Goal: Task Accomplishment & Management: Use online tool/utility

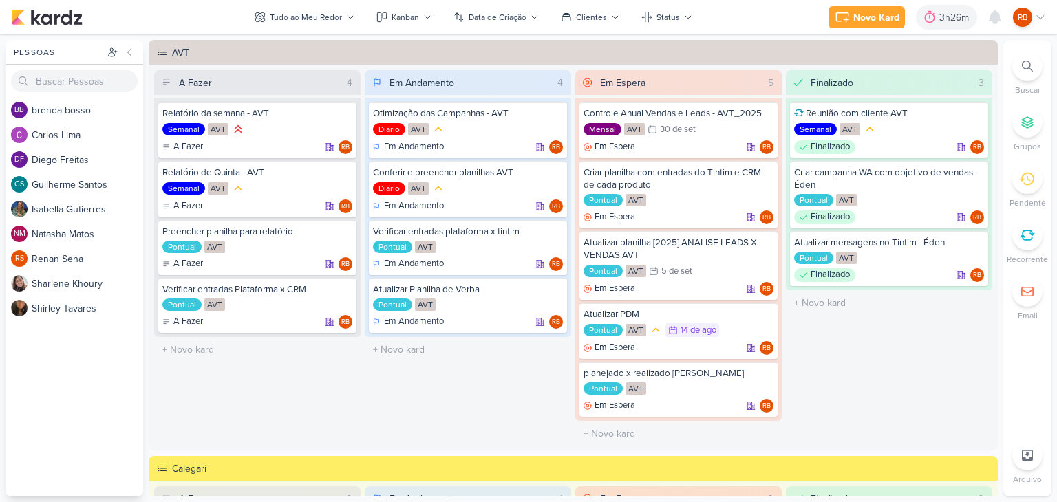
scroll to position [464, 0]
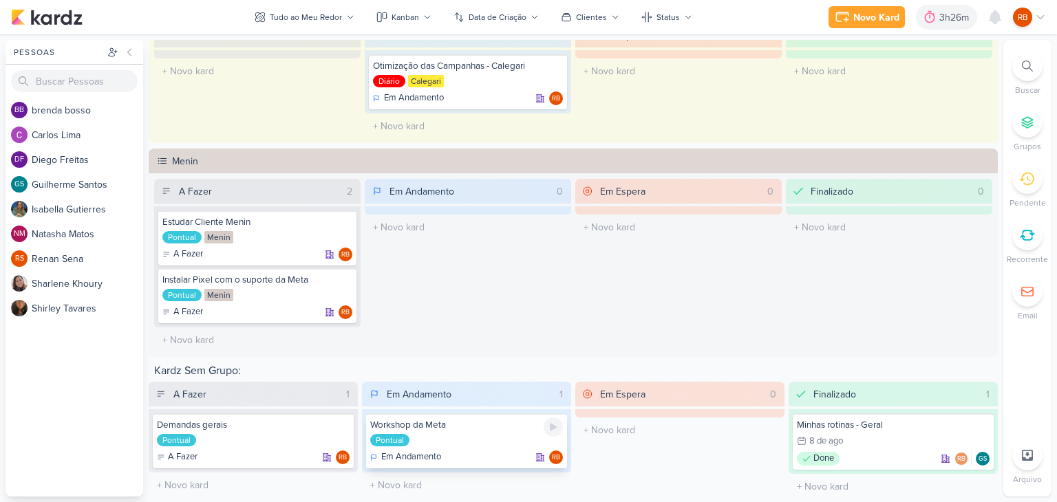
click at [463, 427] on div "Workshop da Meta" at bounding box center [466, 425] width 193 height 12
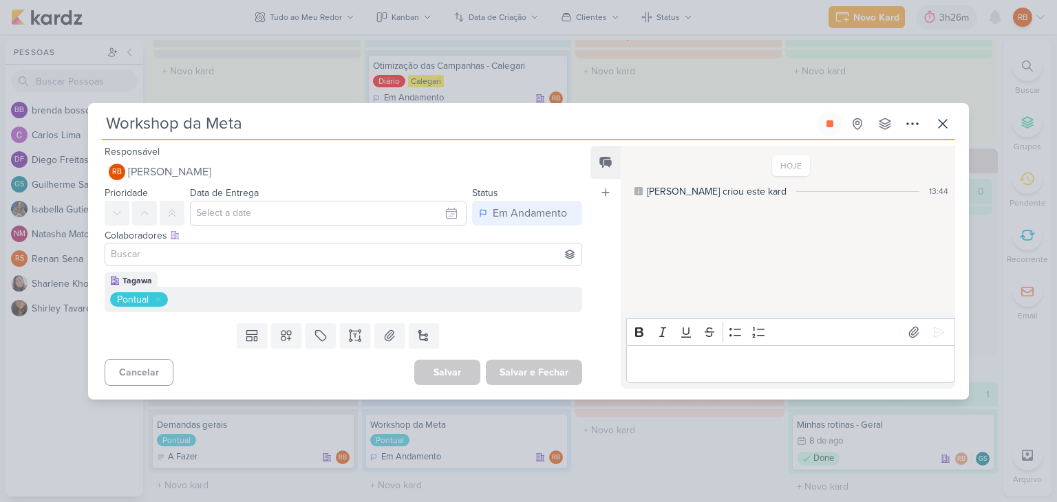
click at [292, 122] on input "Workshop da Meta" at bounding box center [458, 123] width 713 height 25
click at [936, 129] on icon at bounding box center [943, 124] width 17 height 17
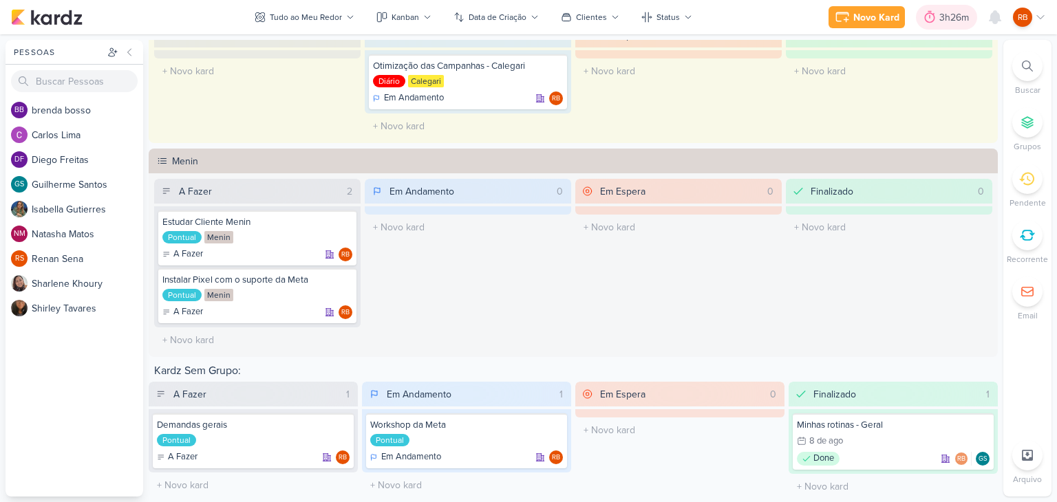
click at [949, 17] on div "3h26m" at bounding box center [956, 17] width 34 height 14
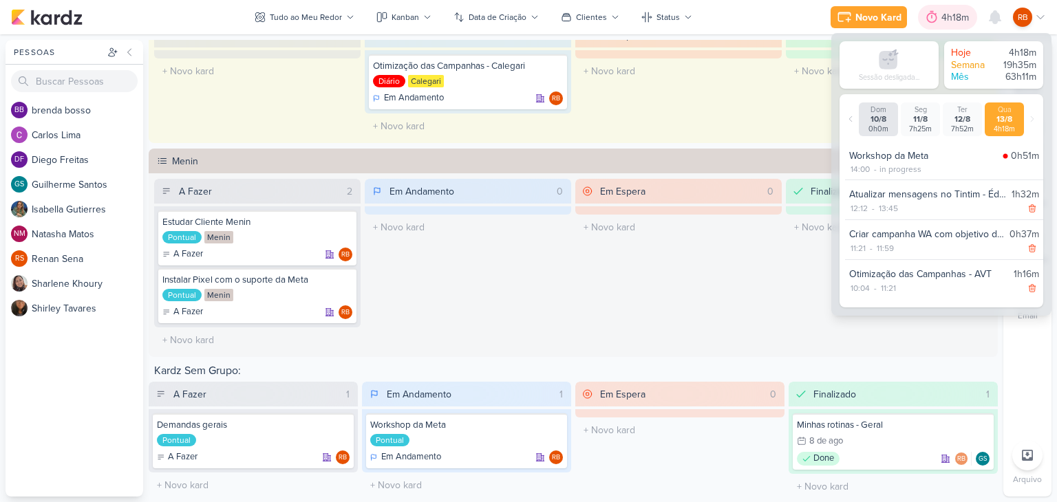
click at [944, 17] on div "4h18m" at bounding box center [957, 17] width 32 height 14
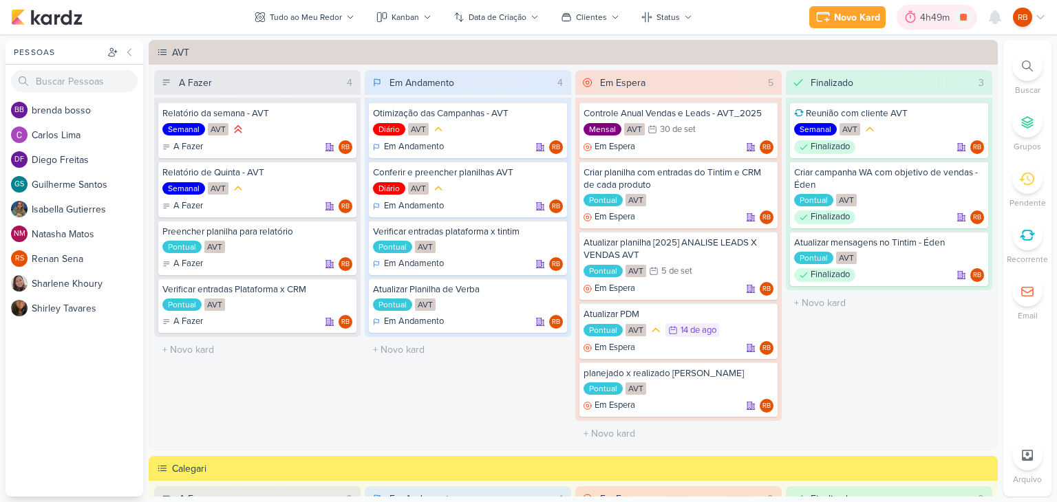
click at [939, 13] on div "4h49m" at bounding box center [937, 17] width 34 height 14
click at [930, 15] on div "5h6m" at bounding box center [940, 17] width 28 height 14
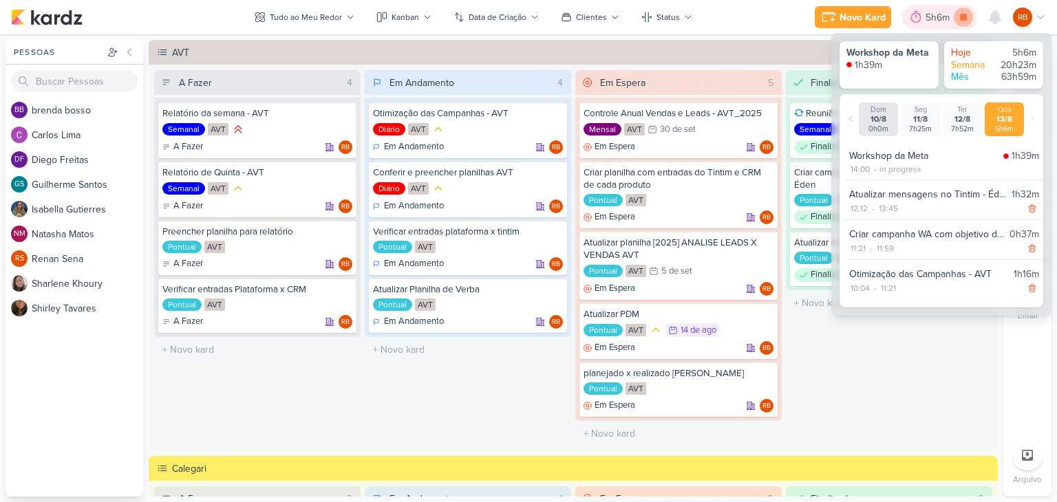
click at [969, 23] on icon at bounding box center [963, 17] width 19 height 19
click at [837, 401] on div "Finalizado 3 Reunião com cliente AVT Semanal AVT Finalizado RB" at bounding box center [889, 258] width 206 height 376
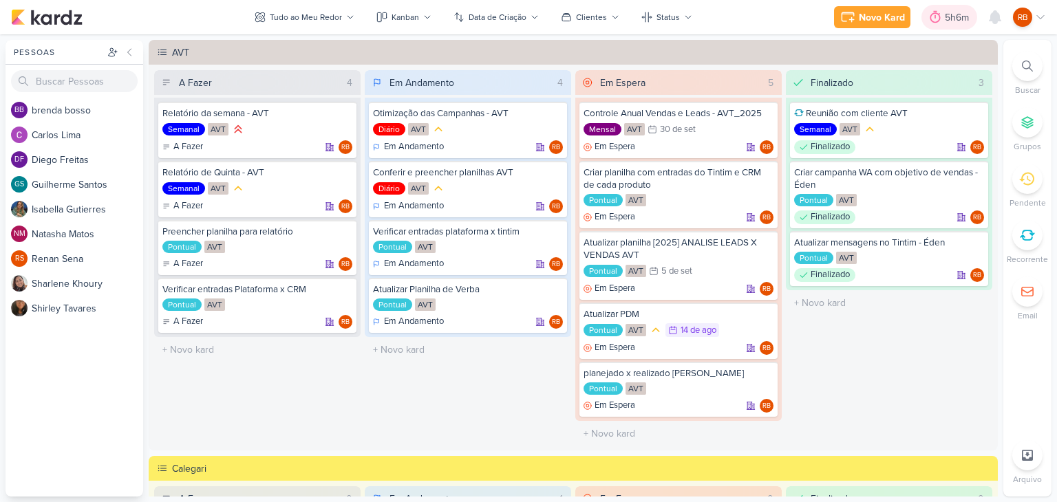
click at [941, 19] on div at bounding box center [935, 17] width 19 height 22
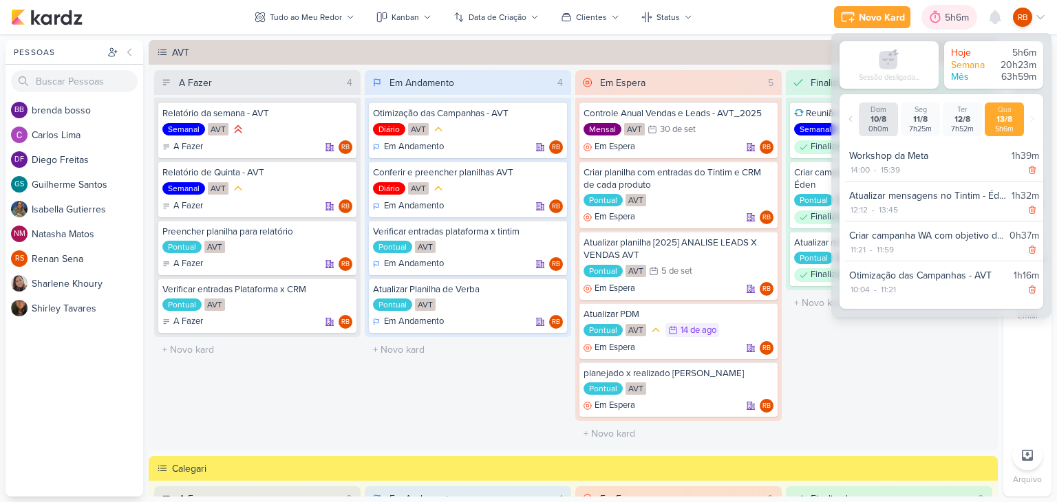
click at [948, 17] on div "5h6m" at bounding box center [959, 17] width 28 height 14
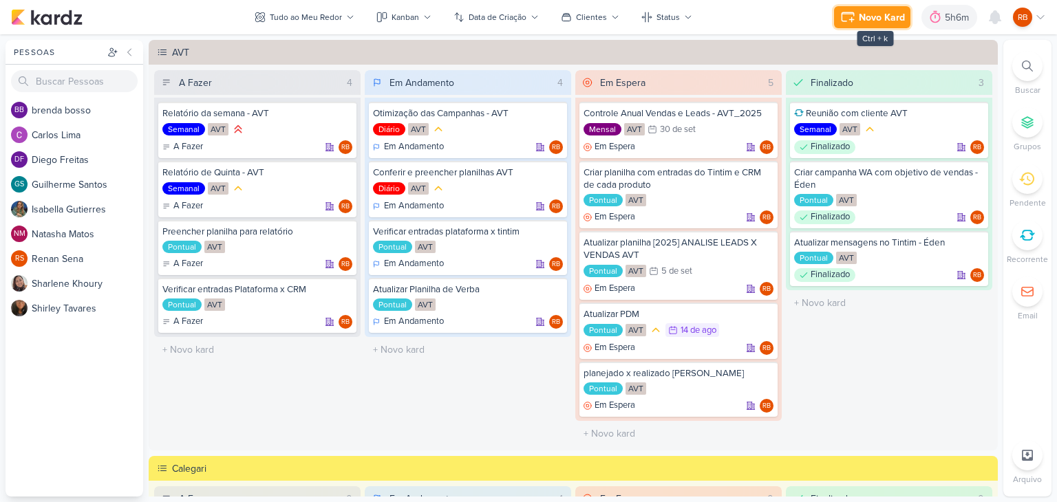
click at [864, 20] on div "Novo Kard" at bounding box center [882, 17] width 46 height 14
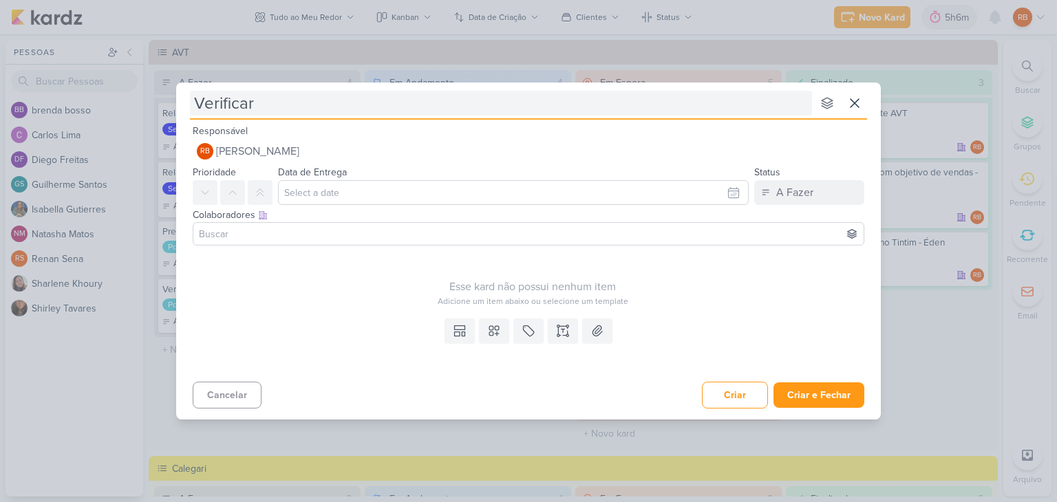
type input "Verificar v"
type input "Verificar vídeo"
type input "Verificar vídeo d"
type input "Verificar vídeo da"
type input "Verificar vídeo da G"
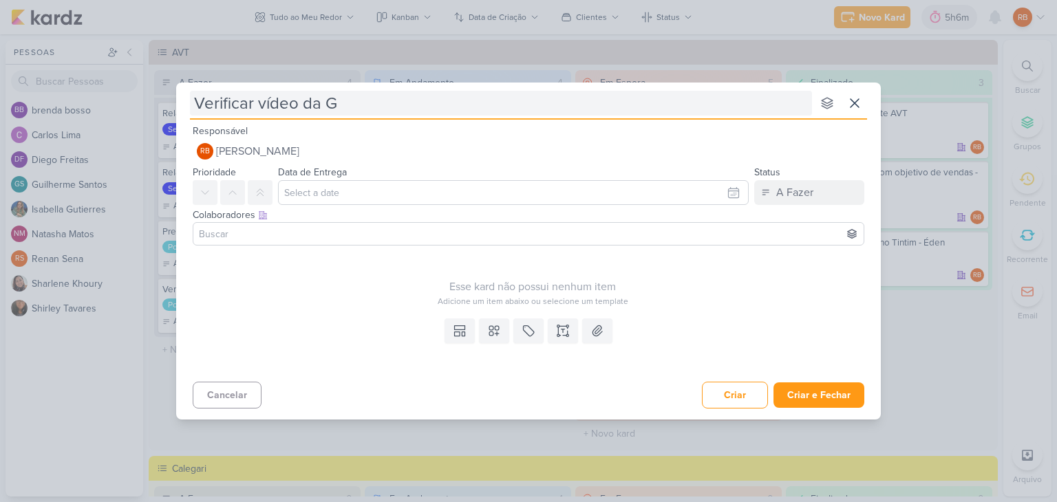
type input "Verificar vídeo da Ga"
type input "Verificar vídeo da Gab"
type input "Verificar vídeo da Gabi"
type input "Verificar vídeo da Gabi - C"
type input "Verificar vídeo da Gabi - Cachoeira"
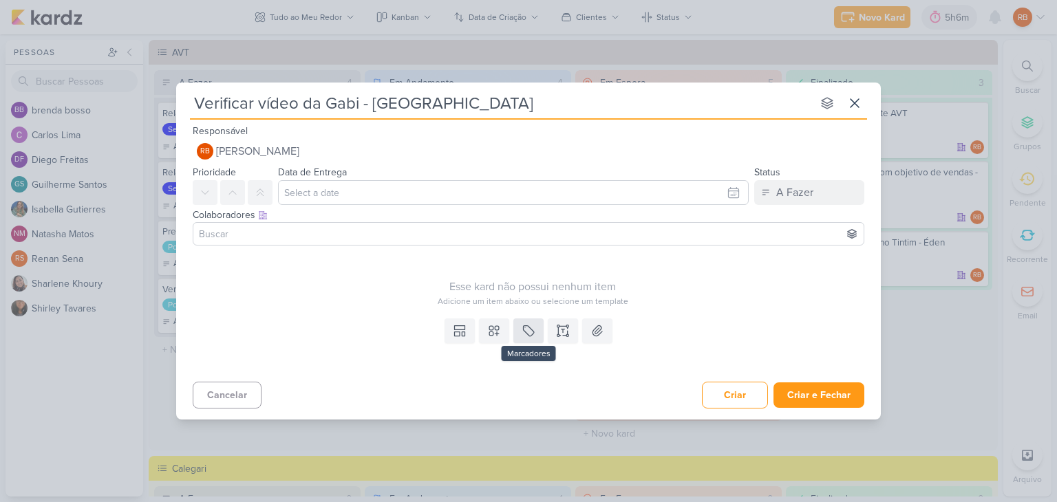
type input "Verificar vídeo da Gabi - Cachoeira"
click at [524, 328] on icon at bounding box center [529, 331] width 14 height 14
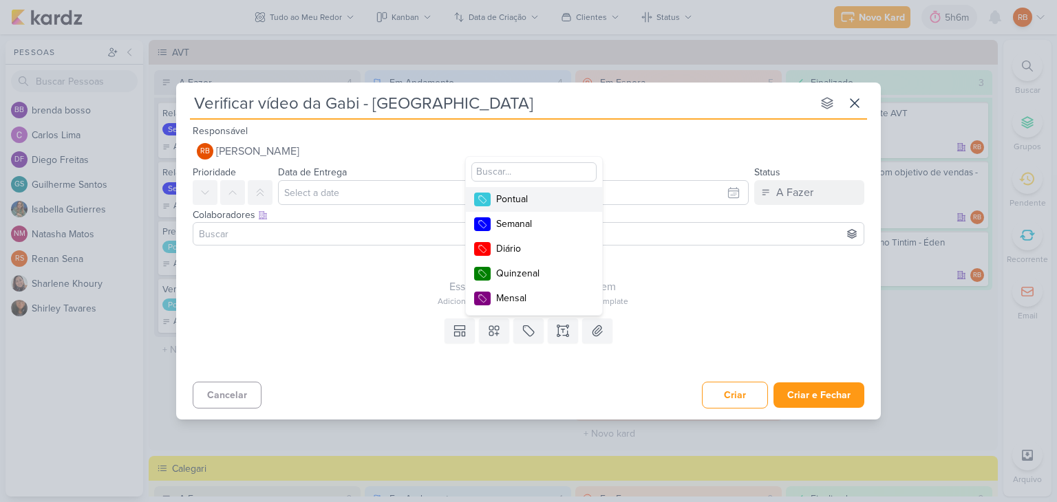
click at [547, 202] on div "Pontual" at bounding box center [540, 199] width 89 height 14
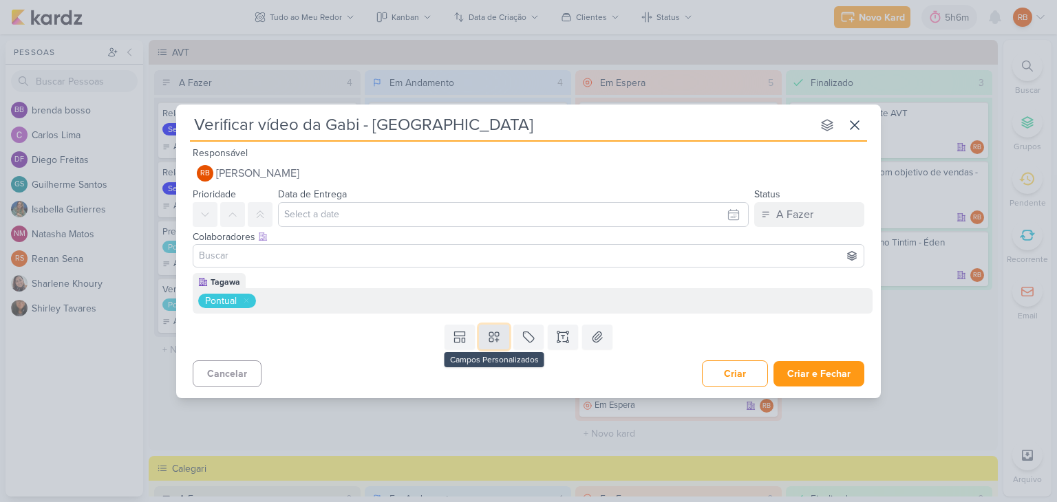
click at [504, 328] on button at bounding box center [494, 337] width 30 height 25
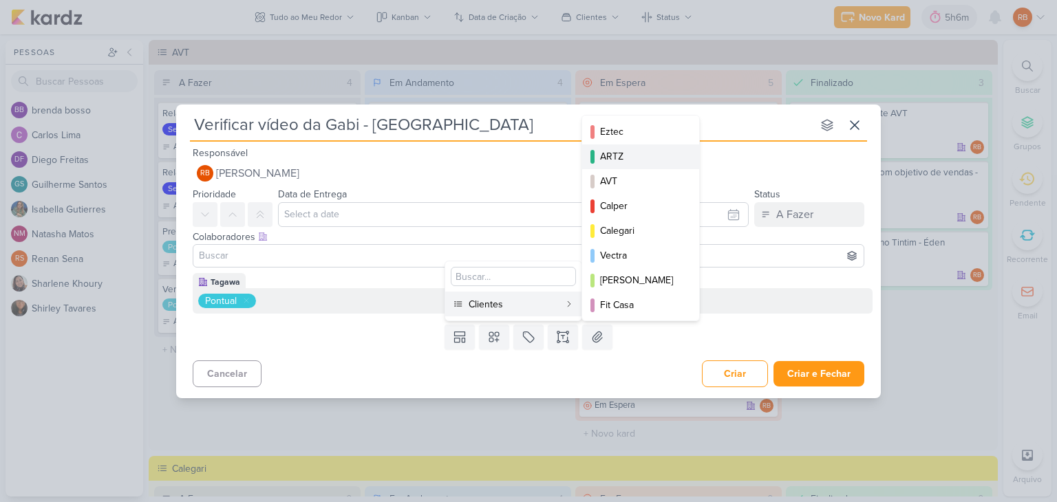
click at [646, 168] on button "ARTZ" at bounding box center [640, 157] width 117 height 25
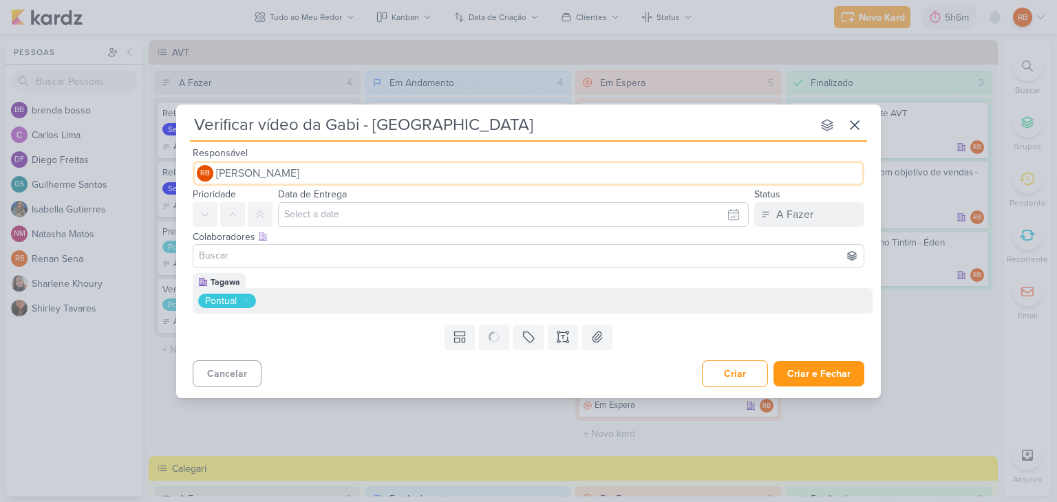
click at [646, 168] on button "RB Rogerio Bispo" at bounding box center [529, 173] width 672 height 25
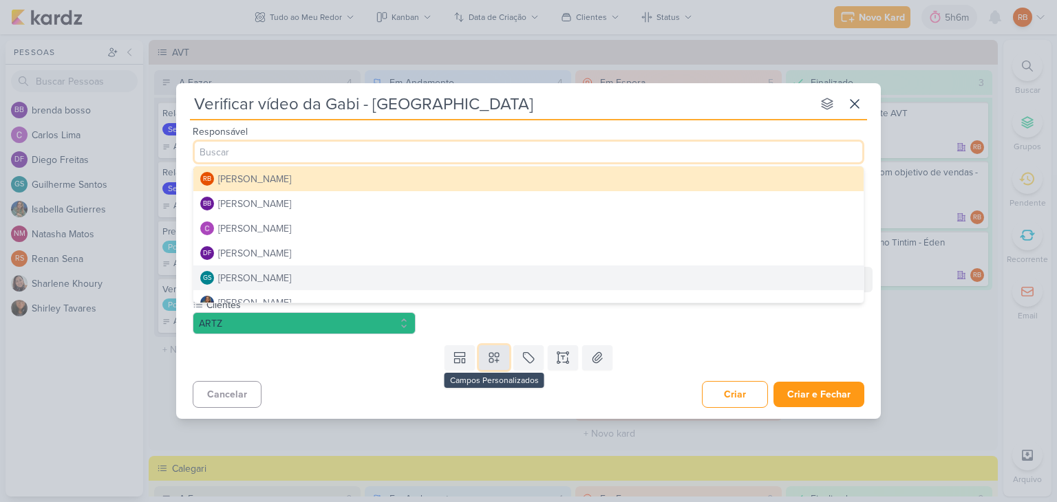
click at [501, 359] on button at bounding box center [494, 357] width 30 height 25
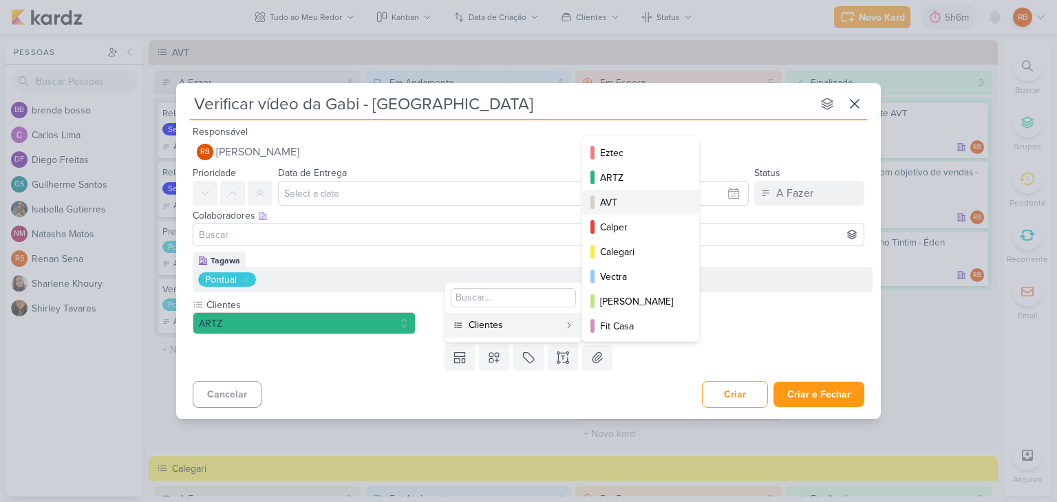
click at [628, 196] on div "AVT" at bounding box center [641, 202] width 83 height 14
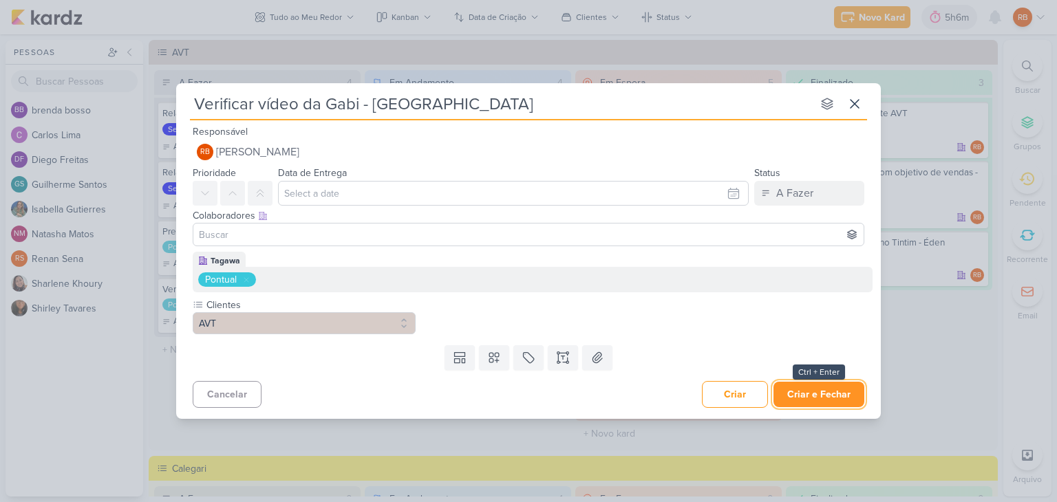
click at [826, 398] on button "Criar e Fechar" at bounding box center [818, 394] width 91 height 25
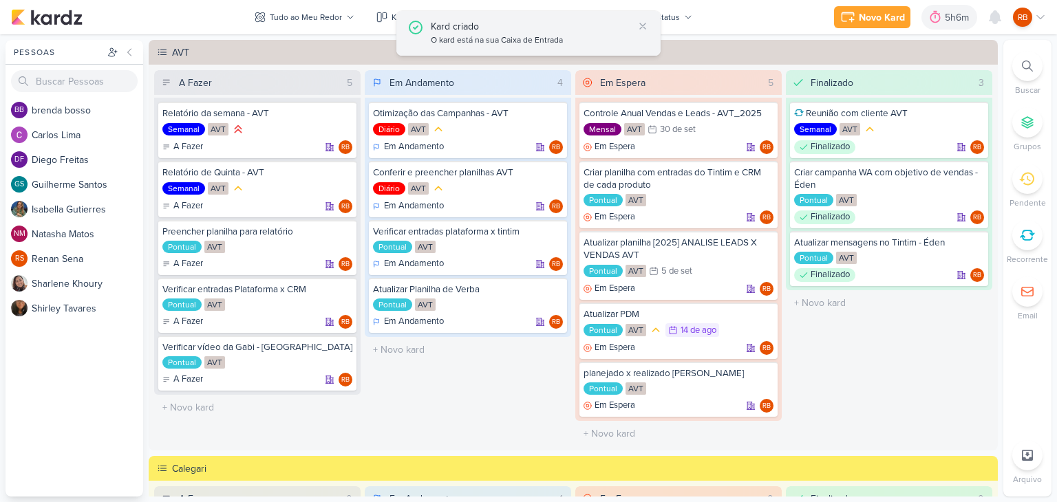
click at [650, 29] on div "Kard criado O kard está na sua Caixa de Entrada" at bounding box center [528, 33] width 264 height 45
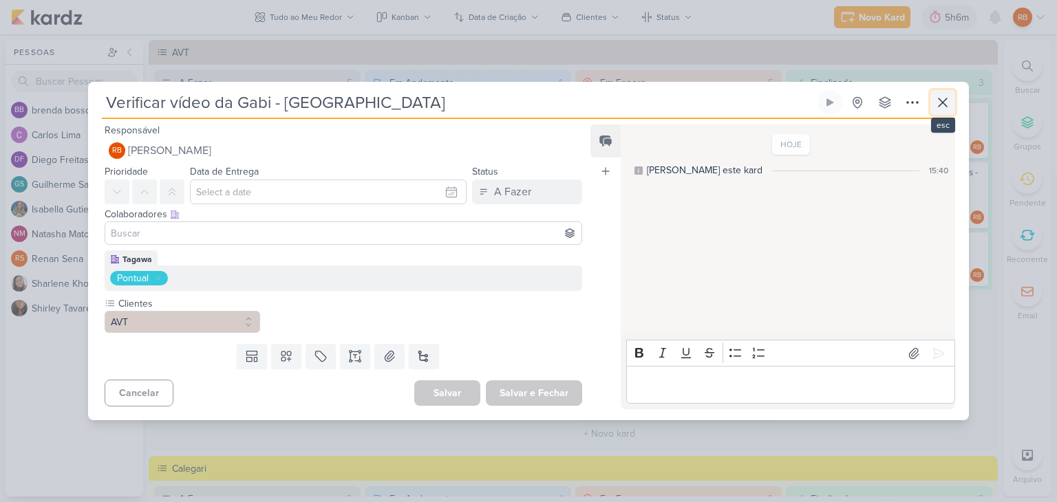
click at [940, 100] on icon at bounding box center [943, 102] width 8 height 8
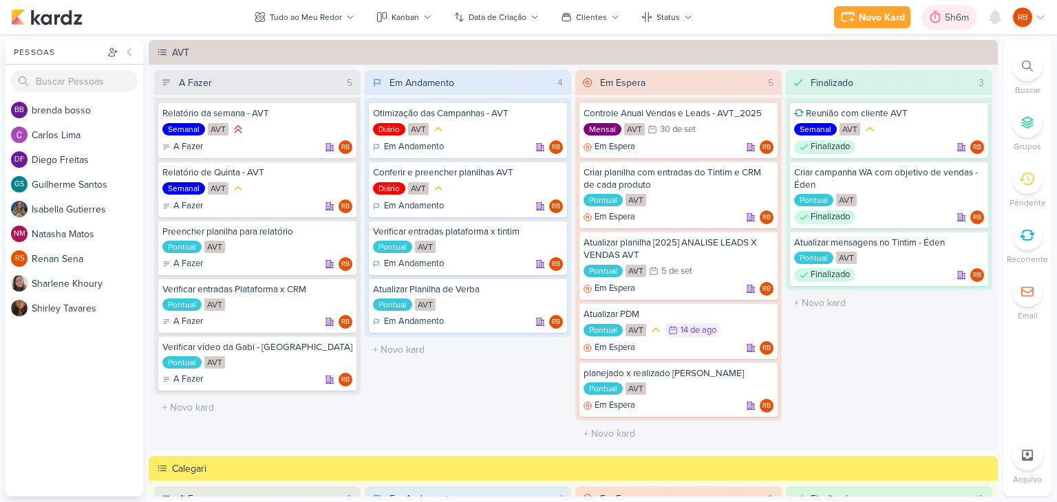
click at [954, 14] on div "5h6m" at bounding box center [959, 17] width 28 height 14
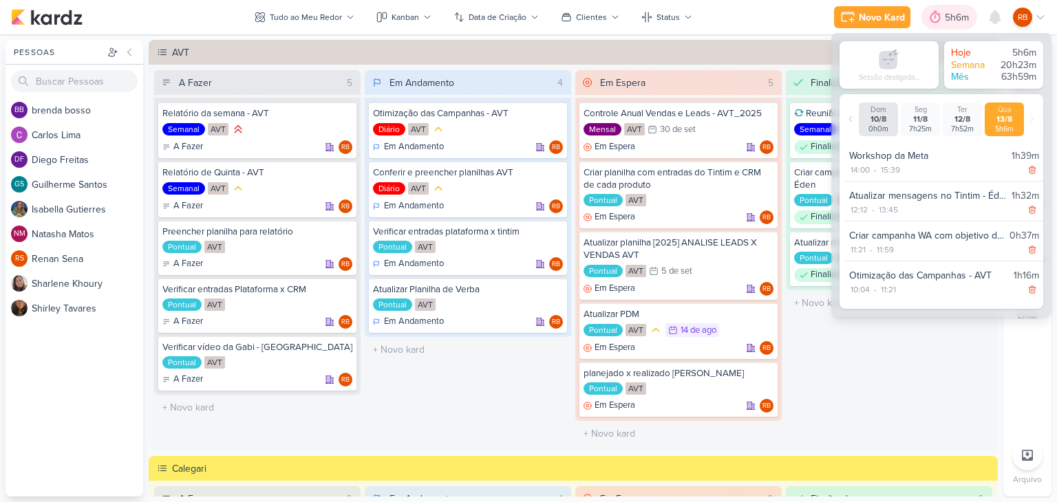
click at [954, 14] on div "5h6m" at bounding box center [959, 17] width 28 height 14
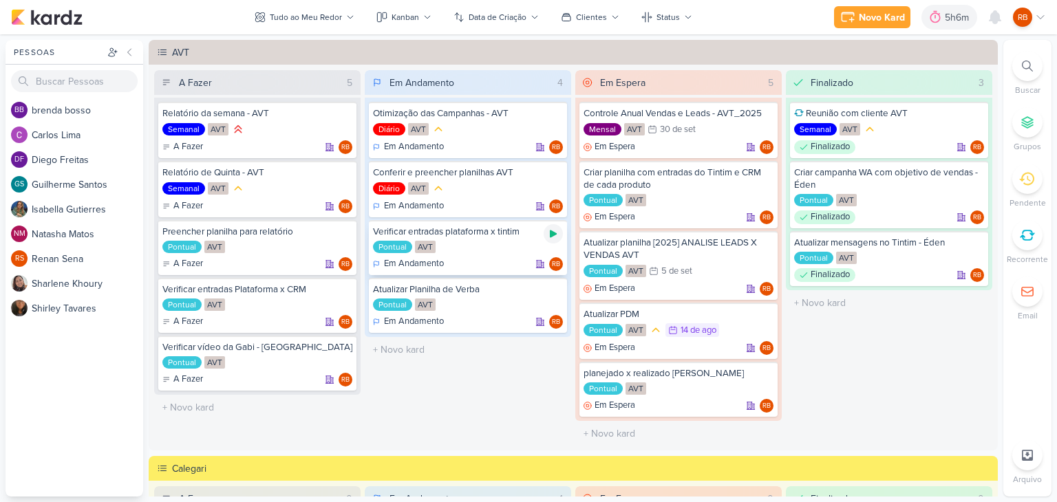
click at [550, 235] on icon at bounding box center [553, 235] width 7 height 8
click at [939, 19] on div "5h9m" at bounding box center [940, 17] width 28 height 14
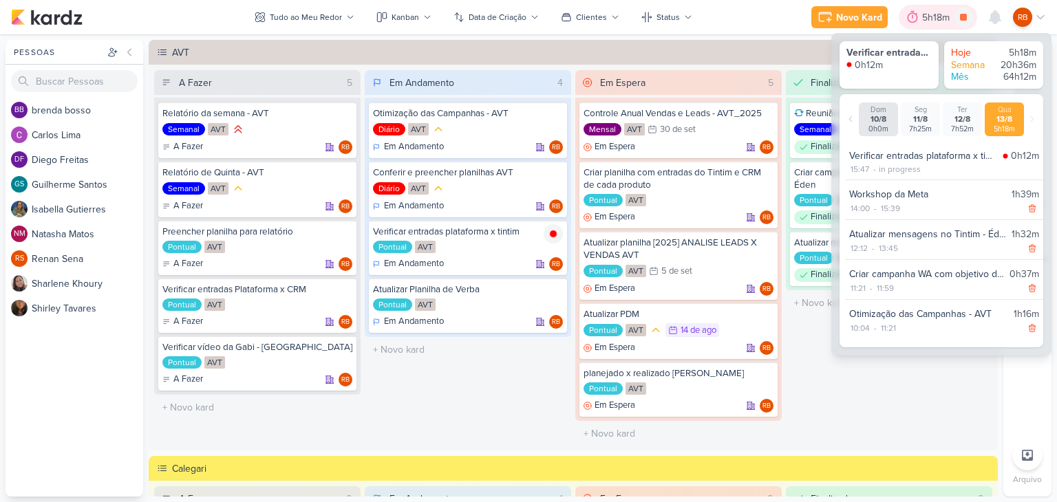
click at [939, 19] on div "5h18m" at bounding box center [938, 17] width 32 height 14
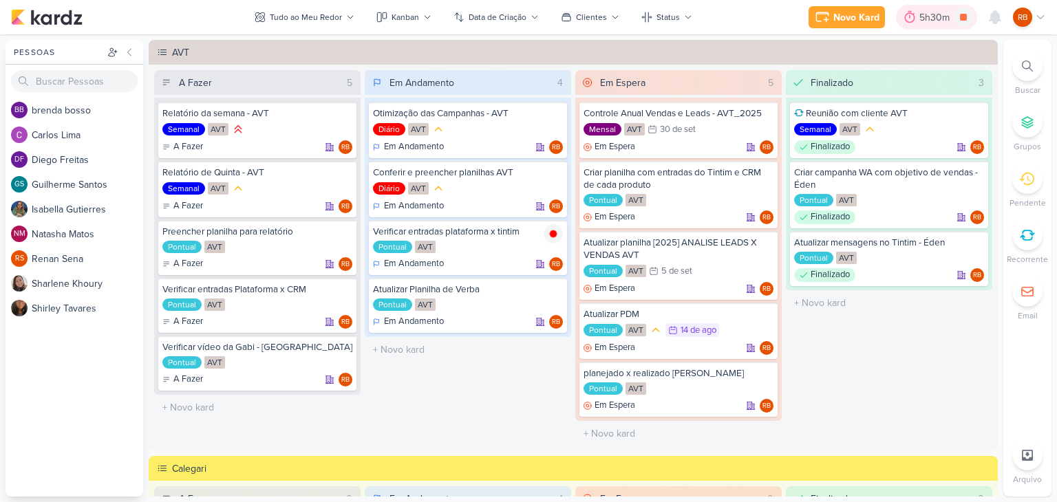
click at [925, 17] on div "5h30m" at bounding box center [936, 17] width 34 height 14
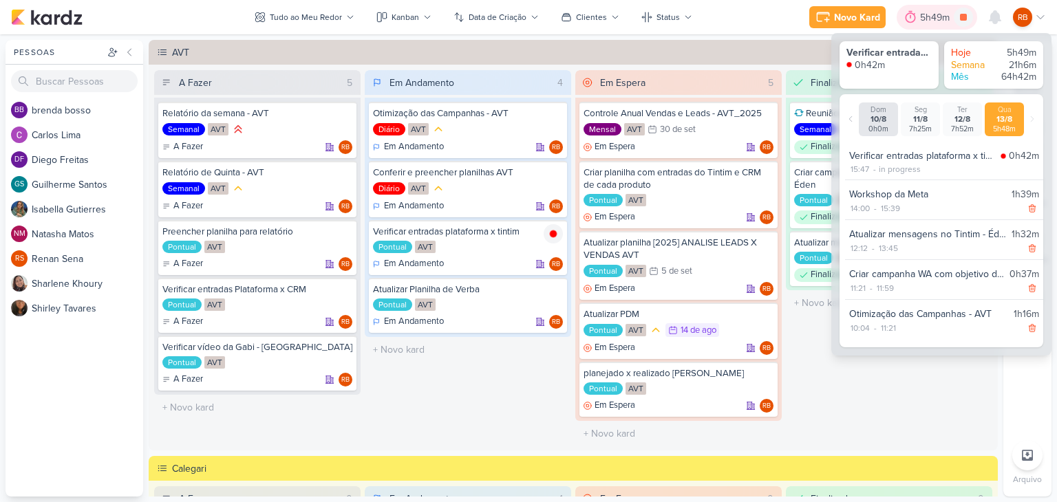
click at [925, 17] on div "5h49m" at bounding box center [937, 17] width 34 height 14
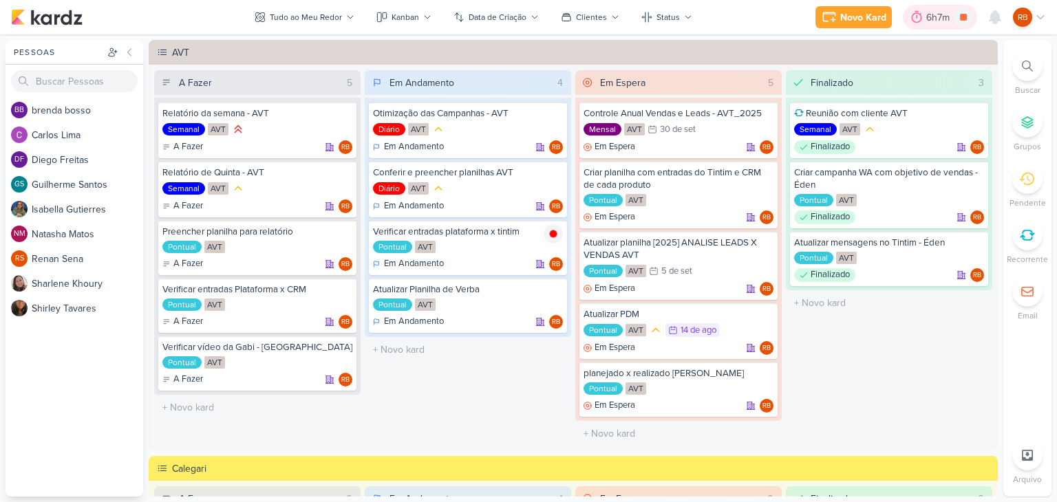
click at [943, 10] on div "6h7m" at bounding box center [940, 17] width 28 height 14
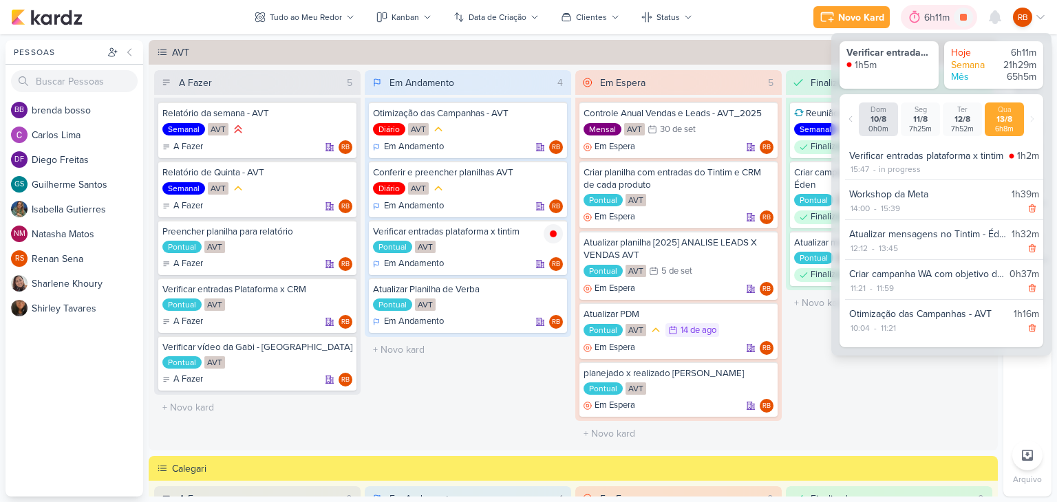
click at [932, 11] on div "6h11m" at bounding box center [939, 17] width 30 height 14
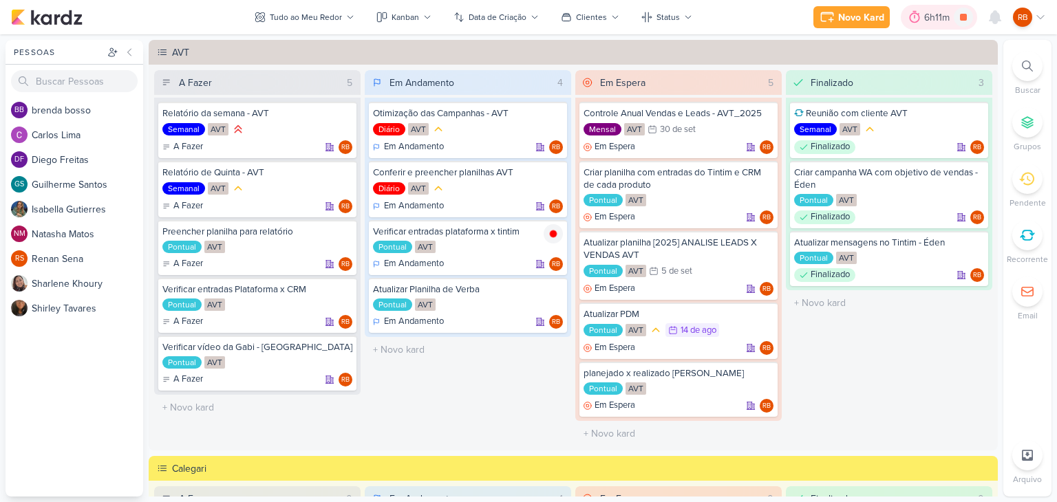
click at [932, 11] on div "6h11m" at bounding box center [939, 17] width 30 height 14
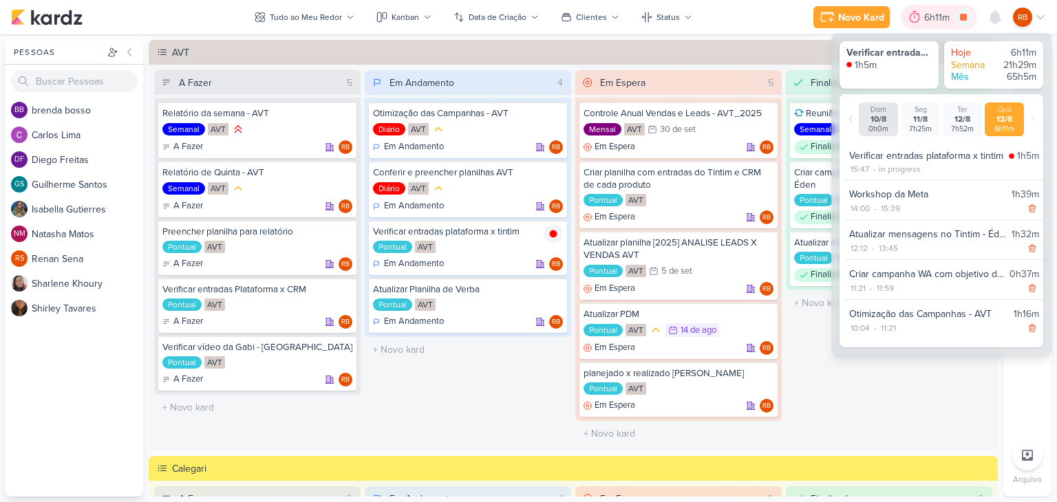
click at [932, 11] on div "6h11m" at bounding box center [939, 17] width 30 height 14
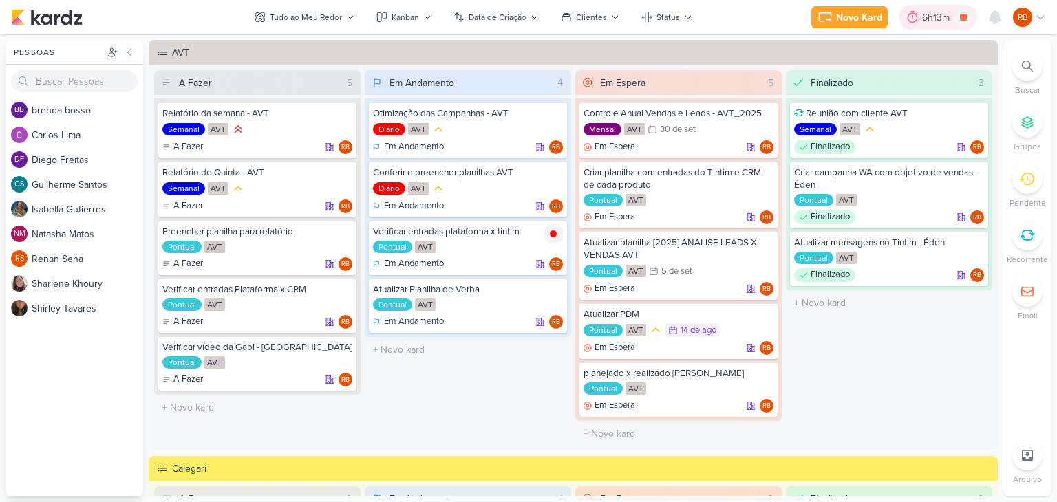
click at [923, 25] on div "6h13m" at bounding box center [938, 17] width 78 height 25
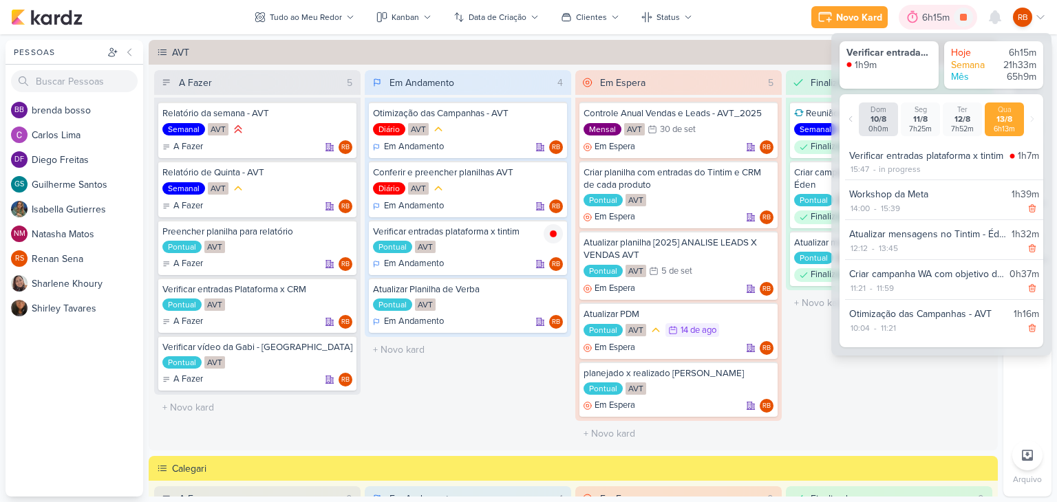
click at [922, 14] on div "6h15m" at bounding box center [938, 17] width 78 height 25
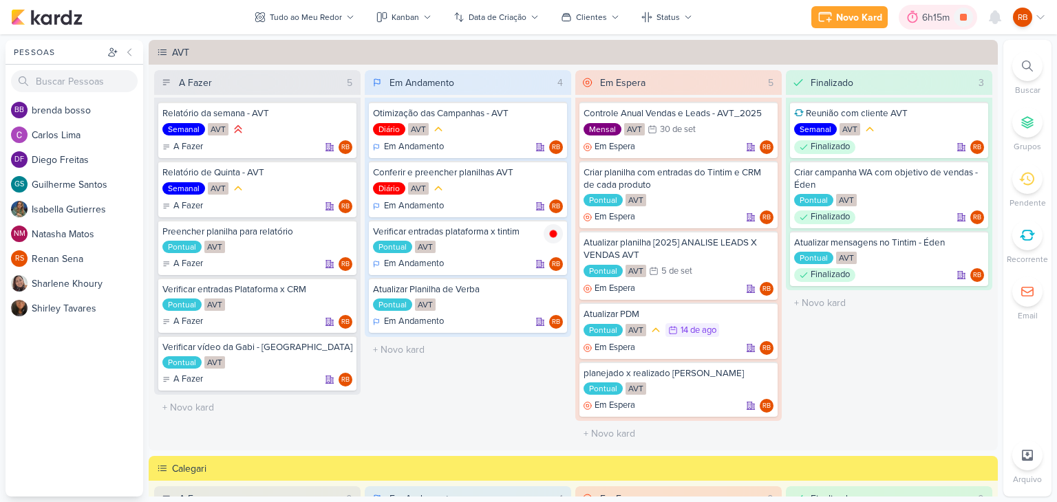
click at [927, 14] on div "6h15m" at bounding box center [938, 17] width 32 height 14
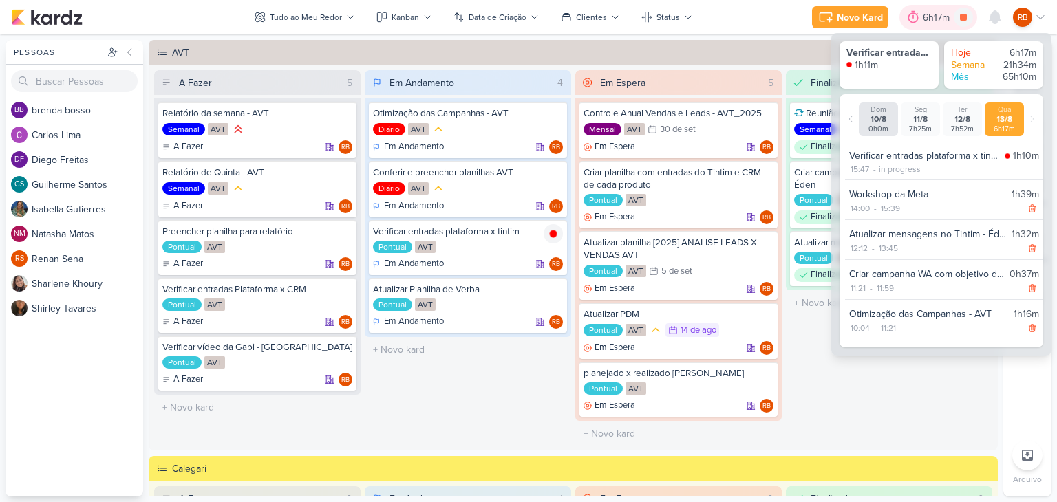
click at [930, 18] on div "6h17m" at bounding box center [938, 17] width 31 height 14
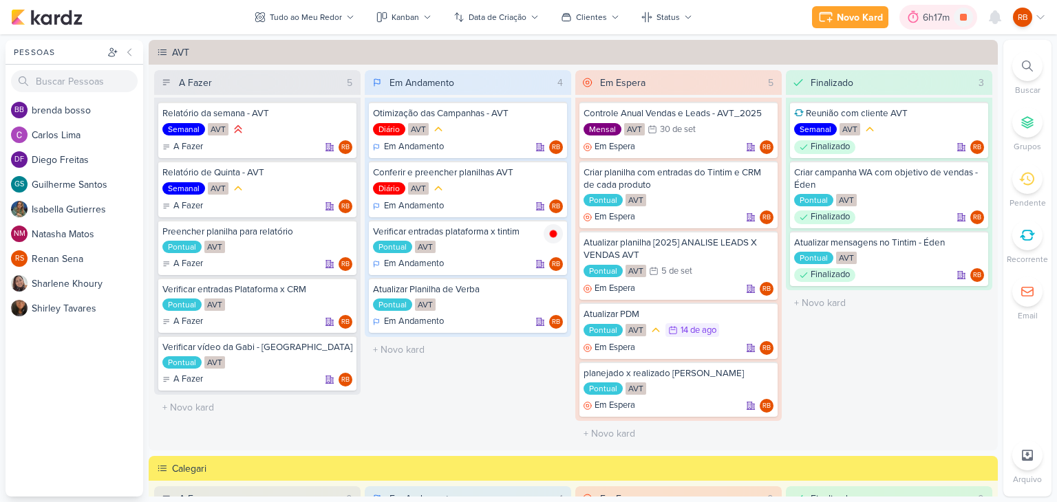
click at [936, 14] on div "6h17m" at bounding box center [938, 17] width 31 height 14
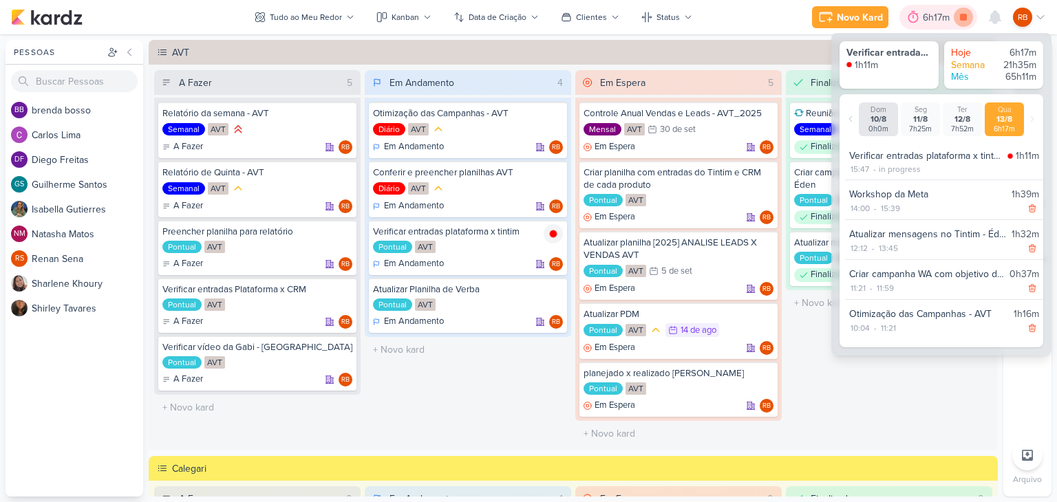
click at [961, 16] on icon at bounding box center [963, 17] width 7 height 7
click at [947, 12] on div "6h17m" at bounding box center [957, 17] width 31 height 14
